Goal: Information Seeking & Learning: Learn about a topic

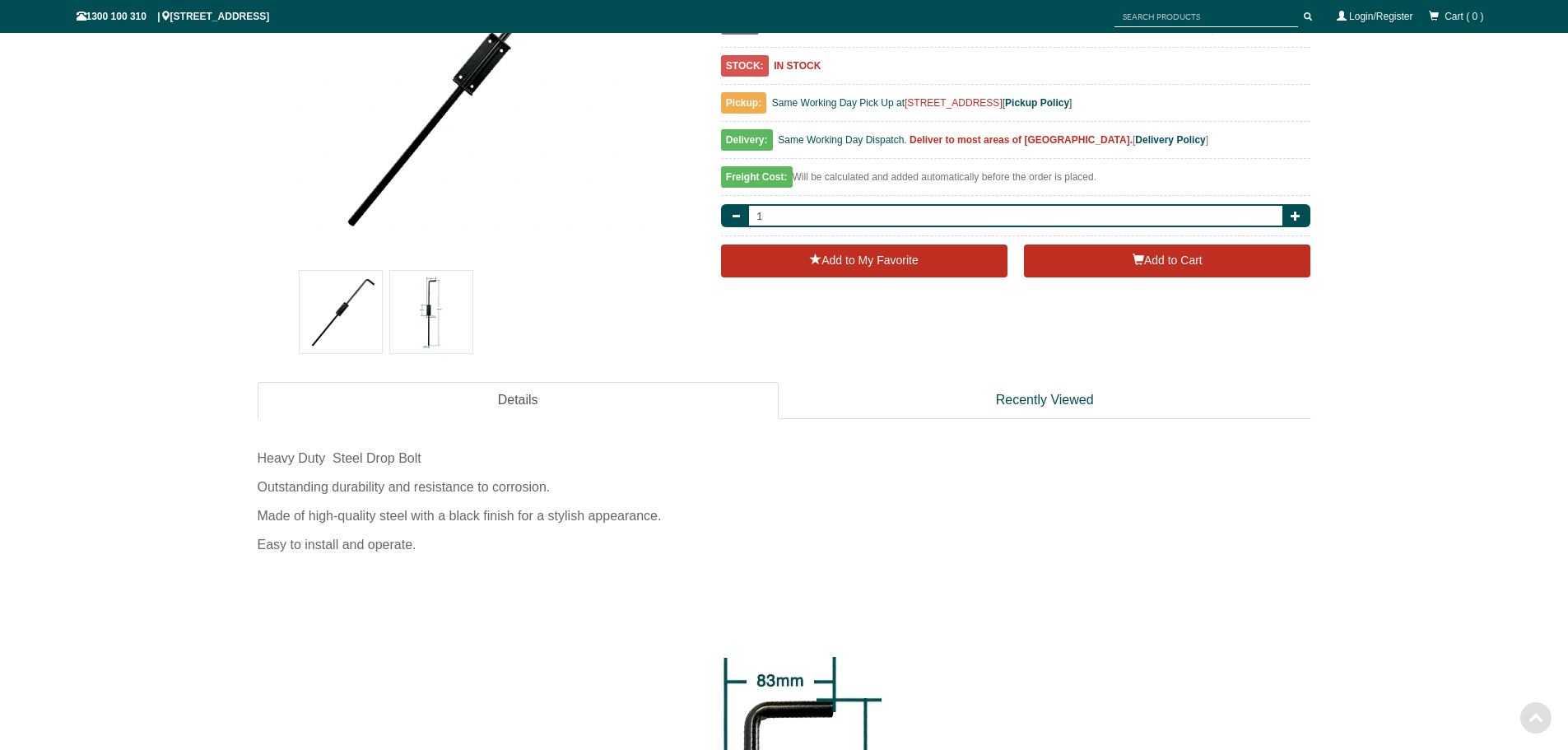
scroll to position [370, 0]
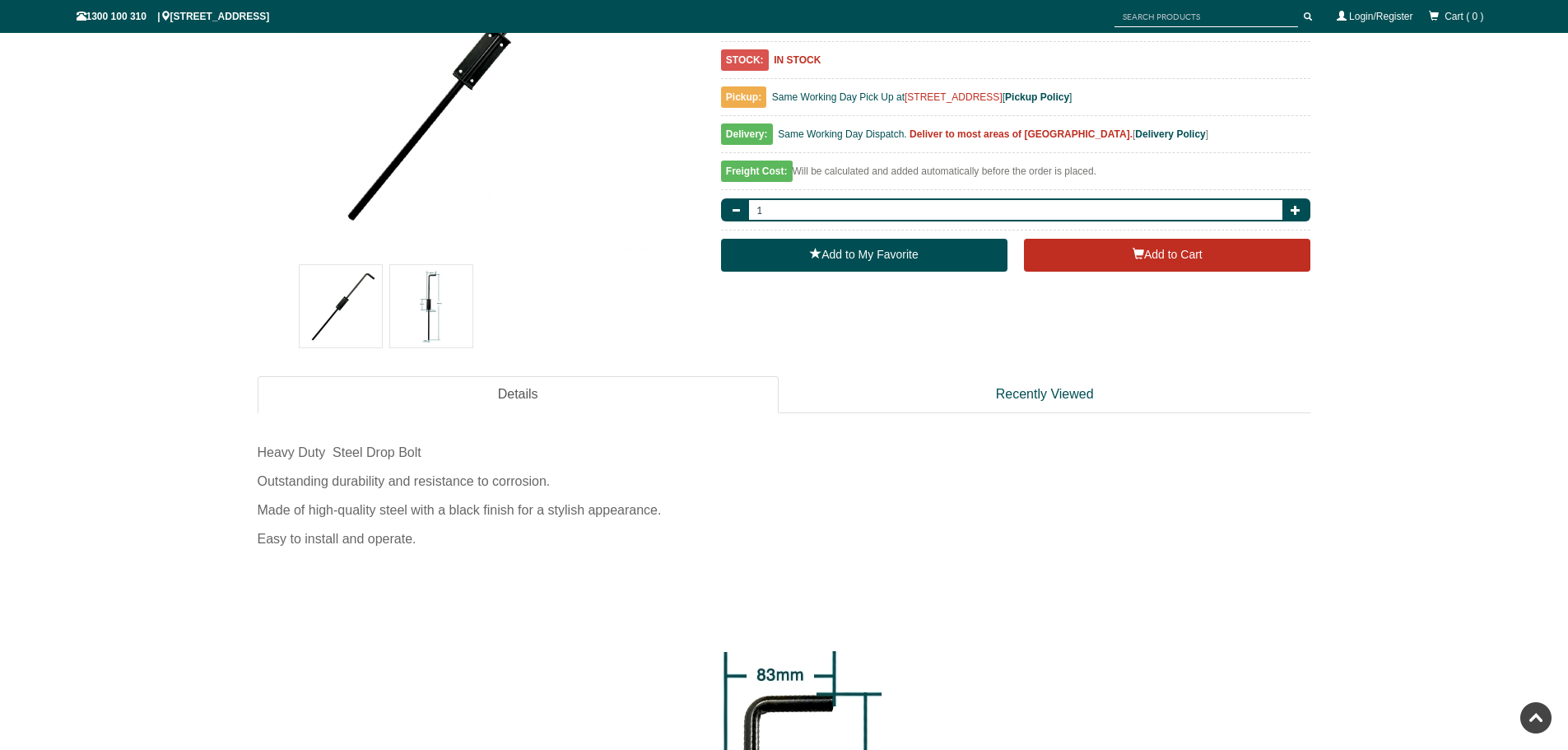
click at [488, 503] on div "Heavy Duty Steel Drop Bolt Outstanding durability and resistance to corrosion. …" at bounding box center [784, 492] width 1054 height 124
click at [615, 510] on div "Made of high-quality steel with a black finish for a stylish appearance." at bounding box center [784, 510] width 1054 height 29
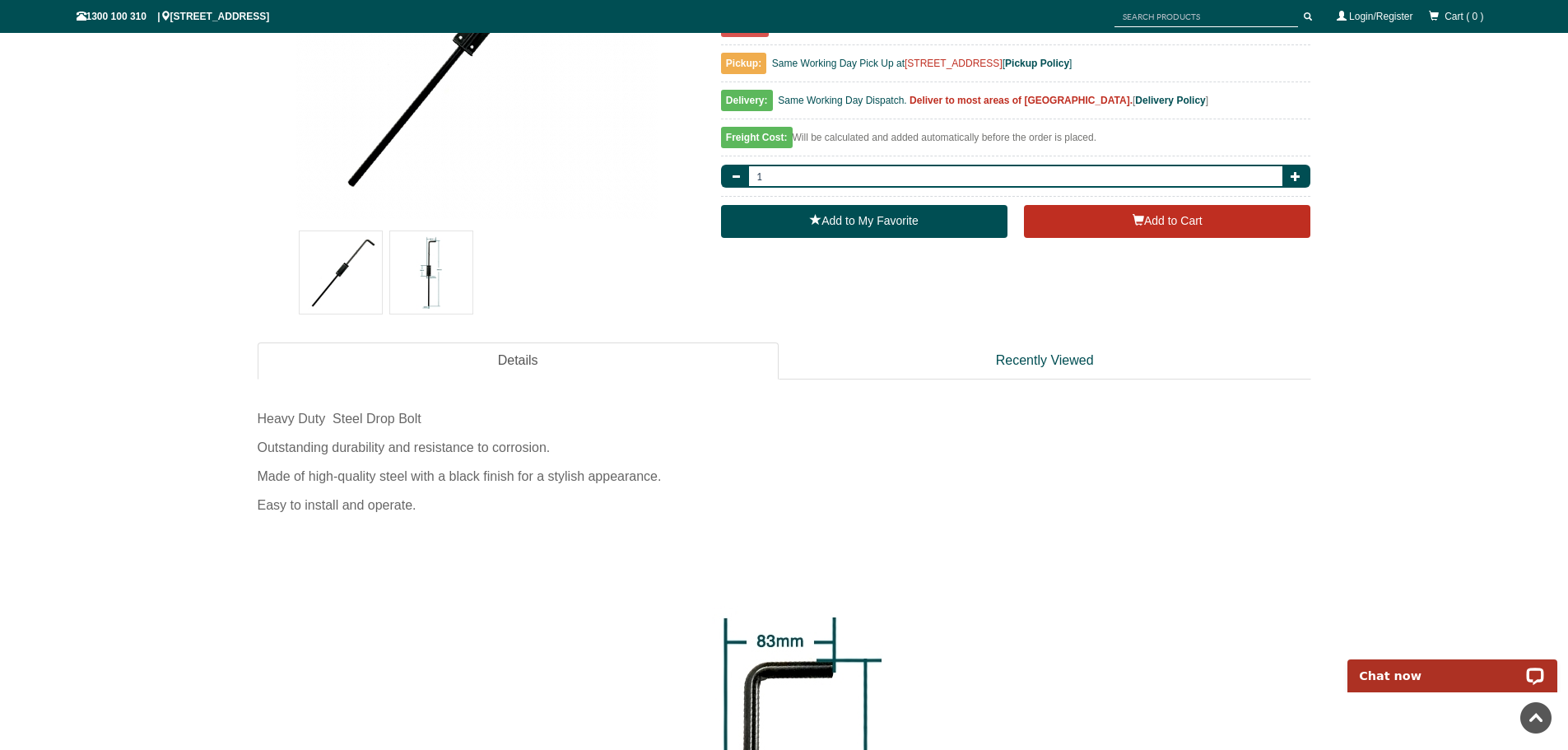
scroll to position [411, 0]
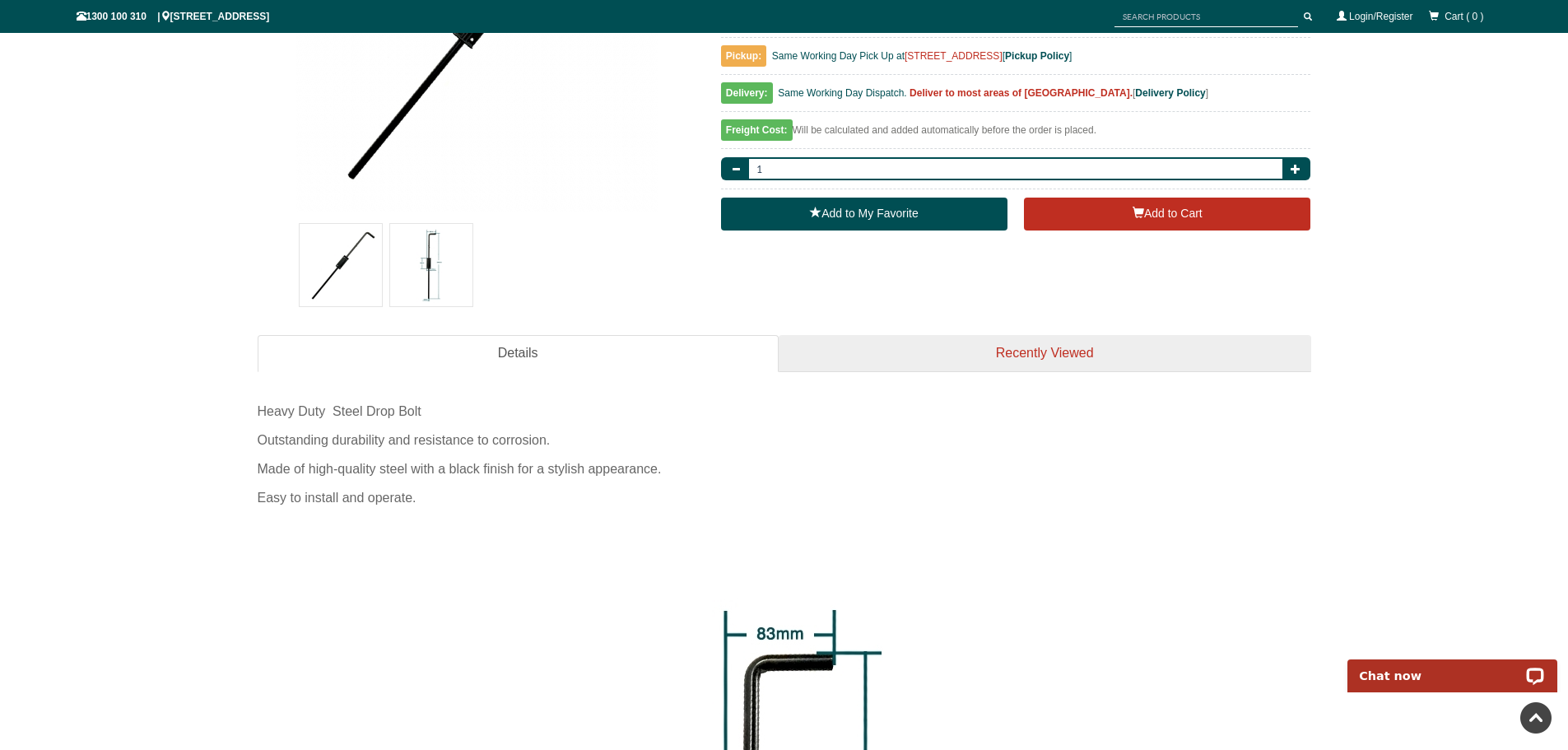
click at [984, 350] on link "Recently Viewed" at bounding box center [1044, 353] width 533 height 37
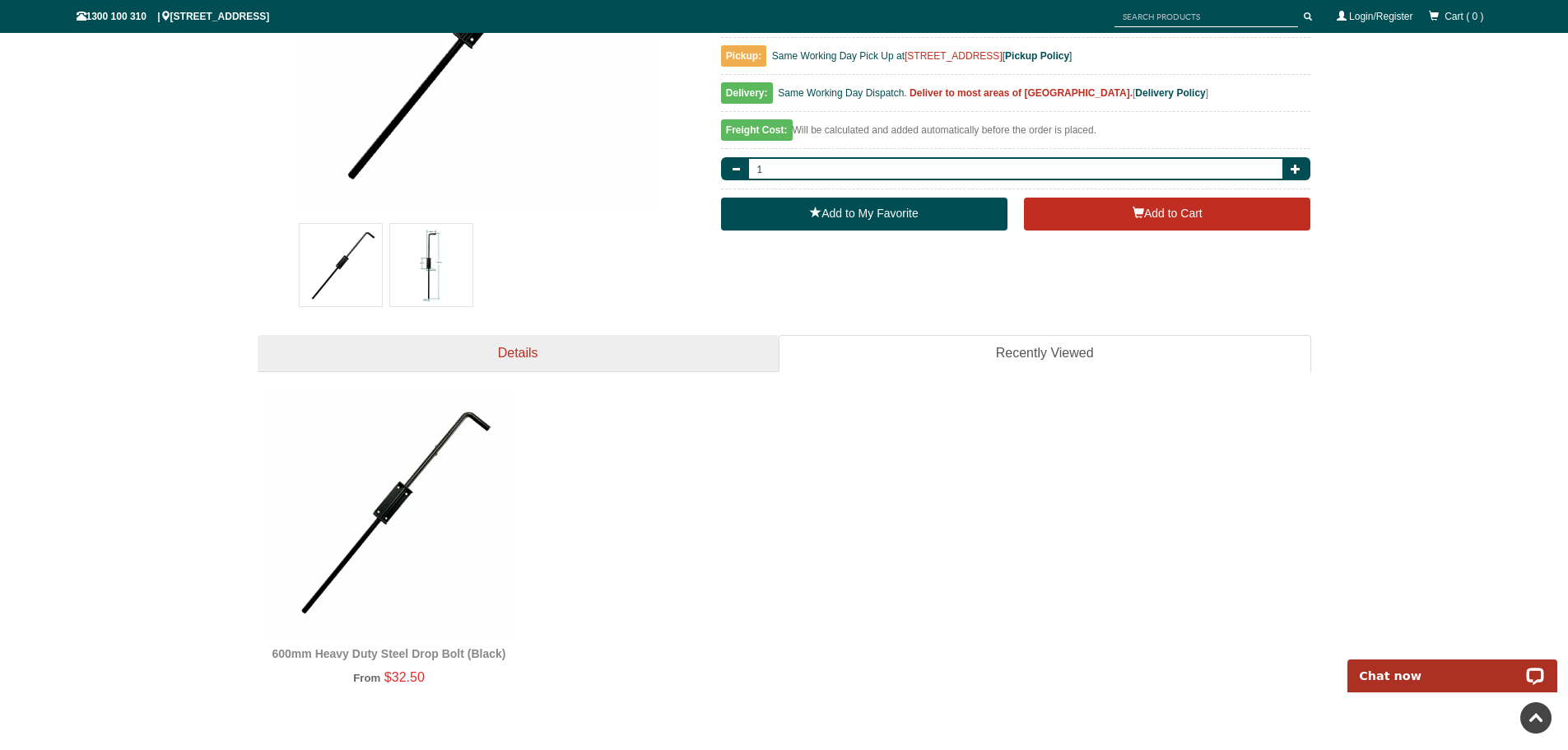
click at [690, 353] on link "Details" at bounding box center [517, 353] width 521 height 37
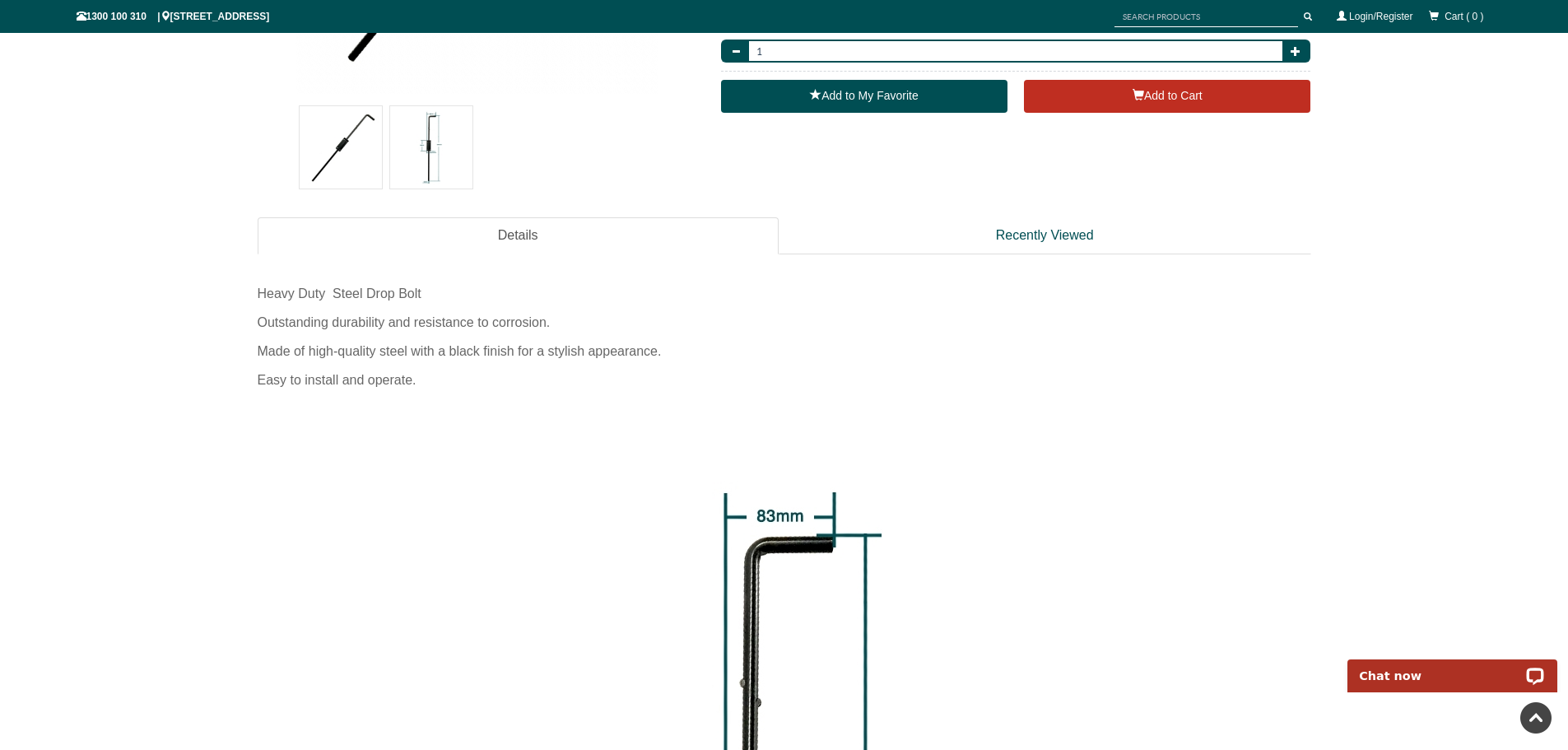
scroll to position [494, 0]
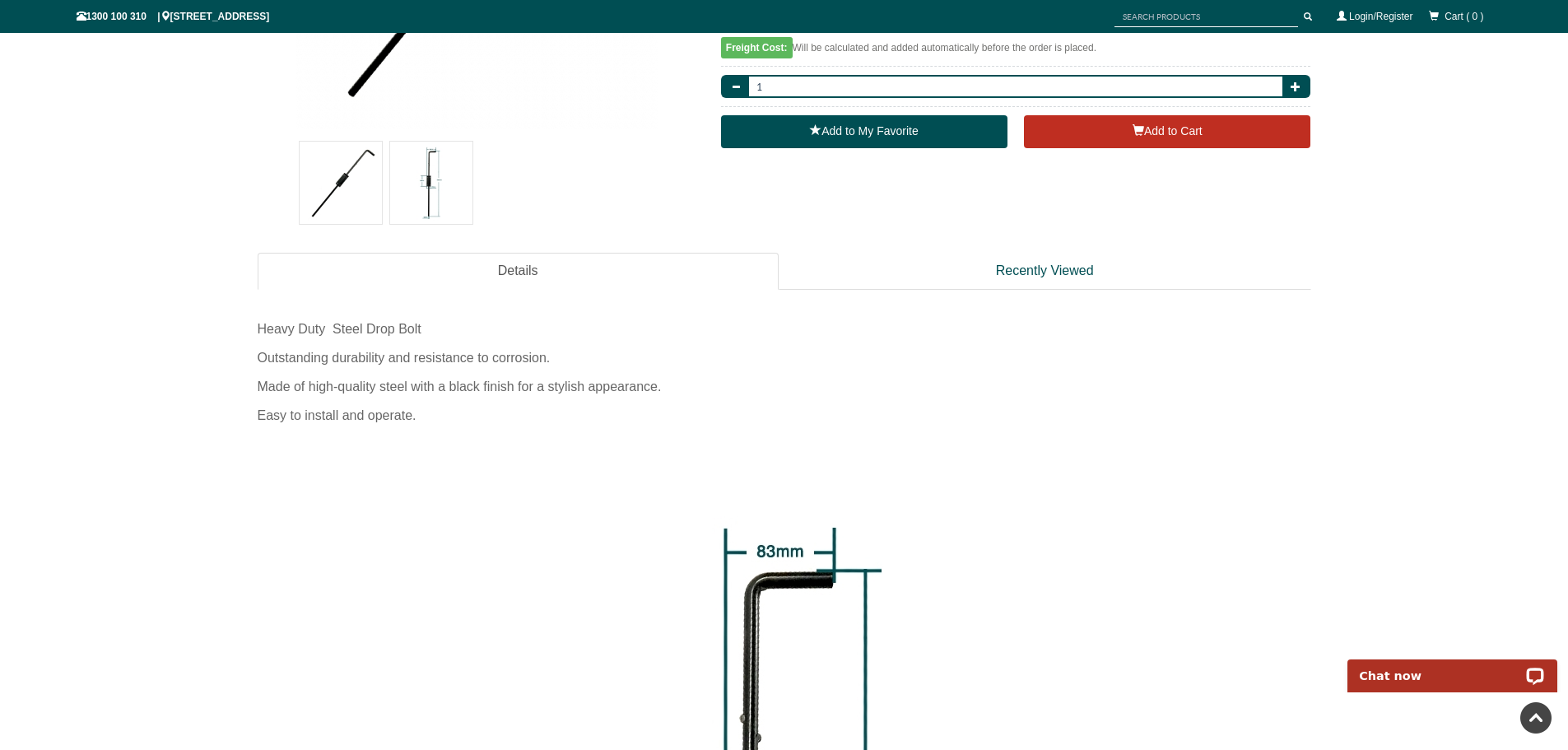
drag, startPoint x: 493, startPoint y: 388, endPoint x: 503, endPoint y: 386, distance: 10.2
click at [493, 388] on div "Made of high-quality steel with a black finish for a stylish appearance." at bounding box center [784, 386] width 1054 height 29
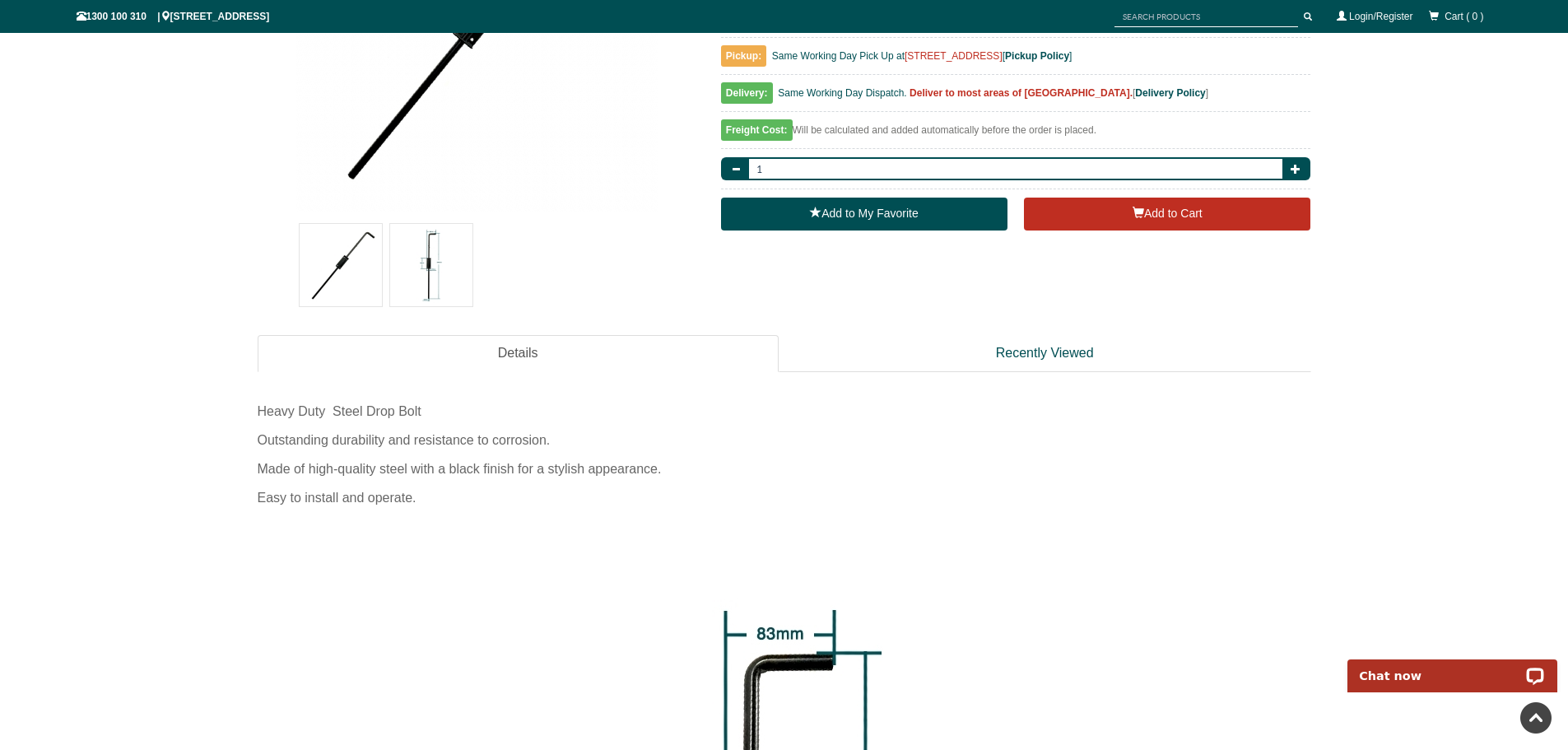
click at [517, 474] on div "Made of high-quality steel with a black finish for a stylish appearance." at bounding box center [784, 469] width 1054 height 29
click at [601, 476] on div "Made of high-quality steel with a black finish for a stylish appearance." at bounding box center [784, 469] width 1054 height 29
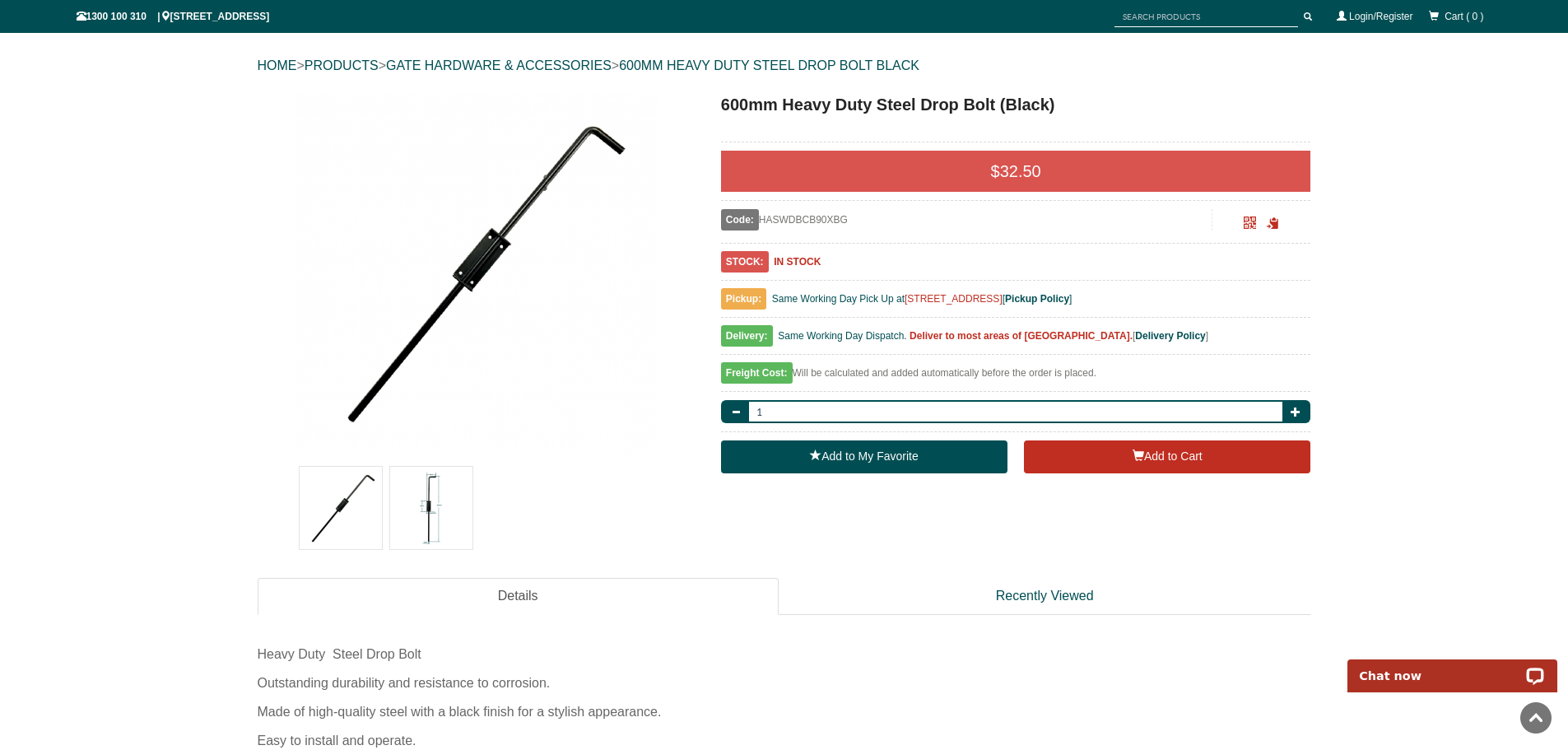
scroll to position [165, 0]
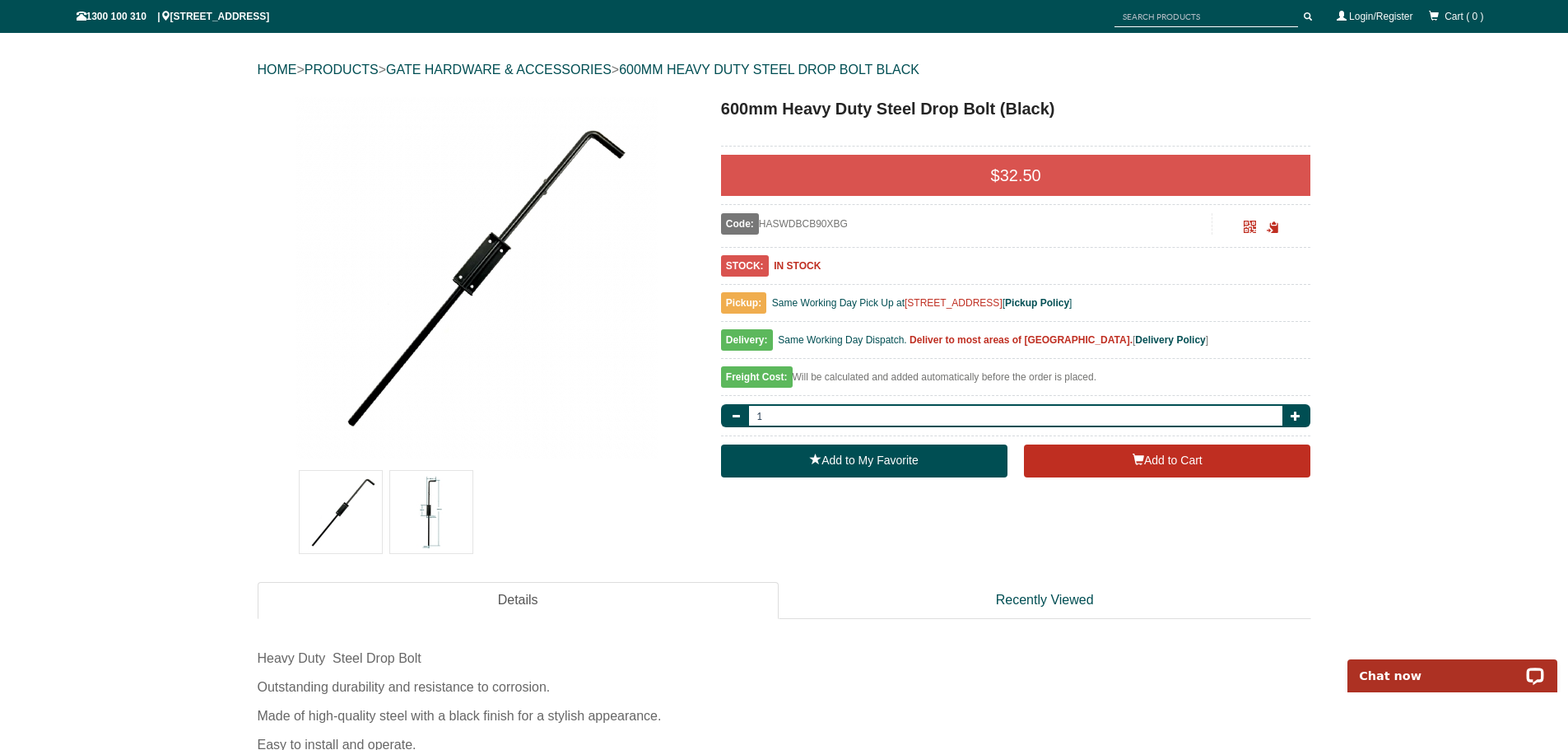
drag, startPoint x: 785, startPoint y: 222, endPoint x: 791, endPoint y: 229, distance: 9.2
click at [791, 229] on div "Code: HASWDBCB90XBG" at bounding box center [967, 224] width 491 height 21
